Goal: Task Accomplishment & Management: Manage account settings

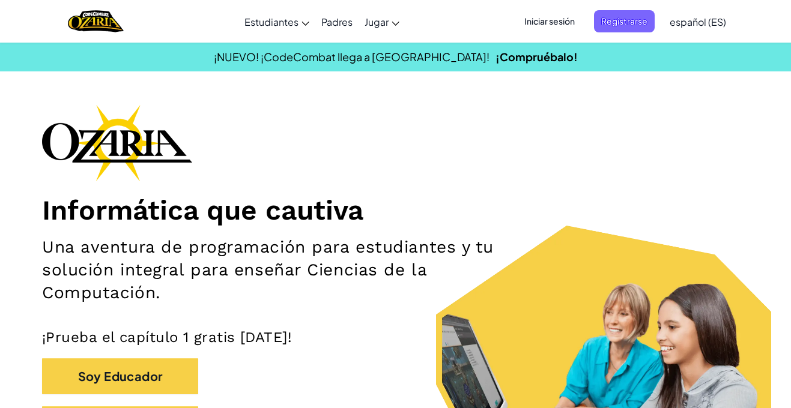
click at [606, 15] on span "Registrarse" at bounding box center [624, 21] width 61 height 22
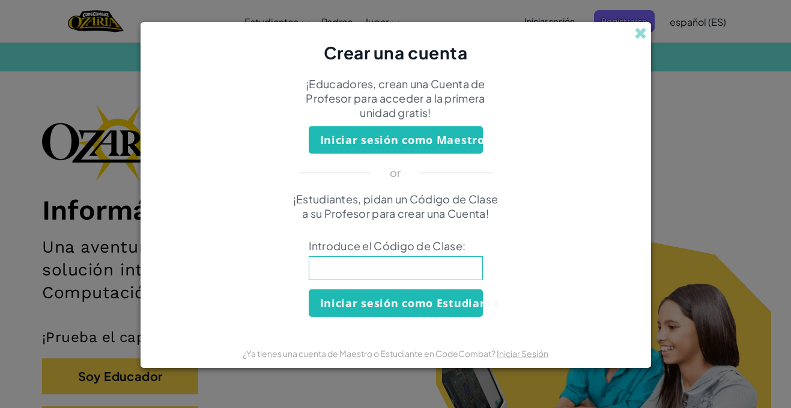
drag, startPoint x: 642, startPoint y: 38, endPoint x: 639, endPoint y: 33, distance: 6.2
click at [642, 38] on span at bounding box center [640, 33] width 13 height 13
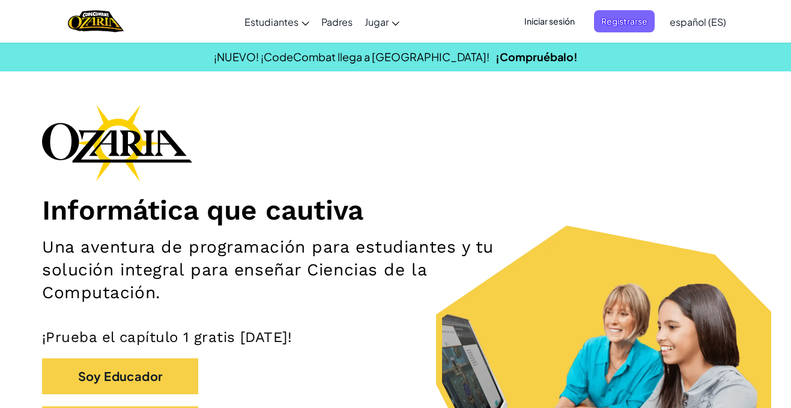
click at [551, 18] on span "Iniciar sesión" at bounding box center [549, 21] width 65 height 22
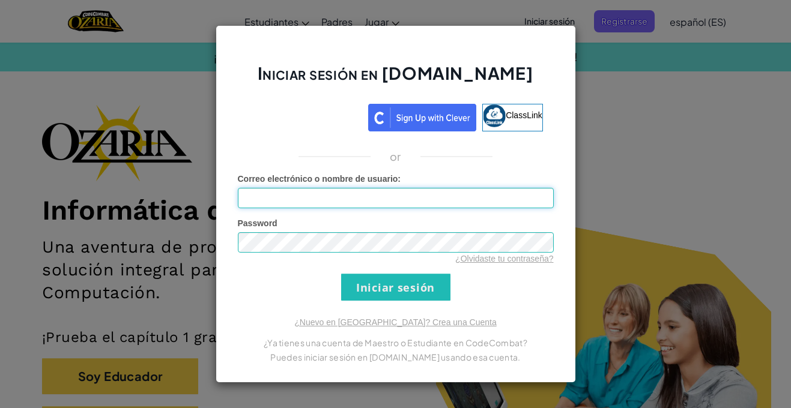
click at [430, 202] on input "Correo electrónico o nombre de usuario :" at bounding box center [396, 198] width 316 height 20
type input "[EMAIL_ADDRESS][DOMAIN_NAME]"
click at [497, 312] on div "Iniciar sesión en [DOMAIN_NAME] ClassLink or Error desconocido. Correo electrón…" at bounding box center [395, 204] width 360 height 358
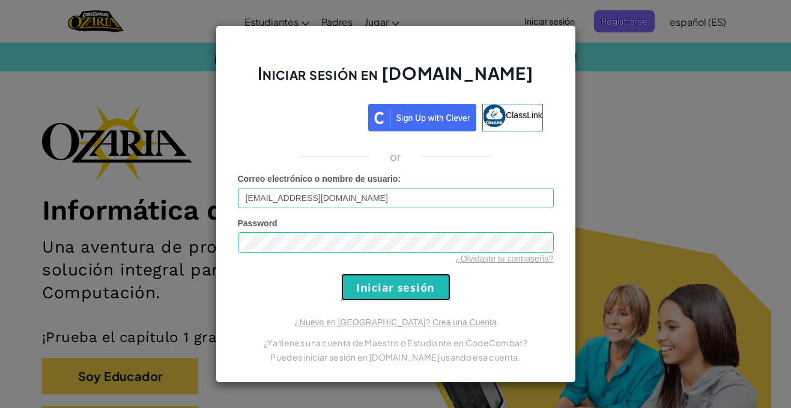
click at [395, 293] on input "Iniciar sesión" at bounding box center [395, 287] width 109 height 27
